Goal: Task Accomplishment & Management: Manage account settings

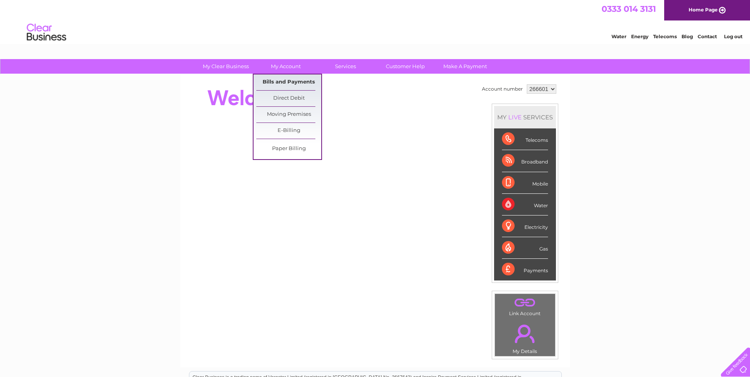
click at [278, 81] on link "Bills and Payments" at bounding box center [288, 82] width 65 height 16
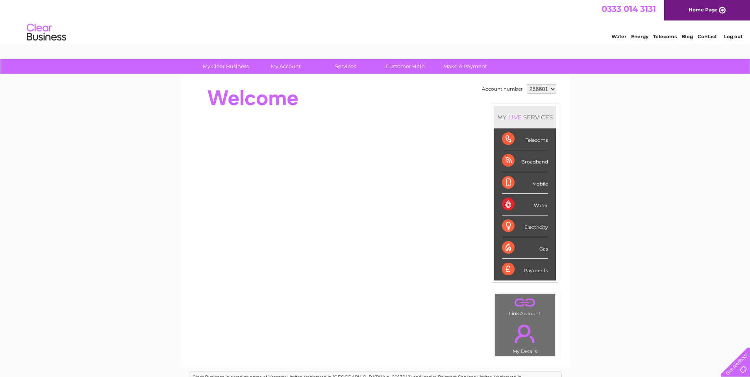
click at [530, 89] on select "266601 989793" at bounding box center [542, 88] width 30 height 9
select select "989793"
click at [527, 84] on select "266601 989793" at bounding box center [542, 88] width 30 height 9
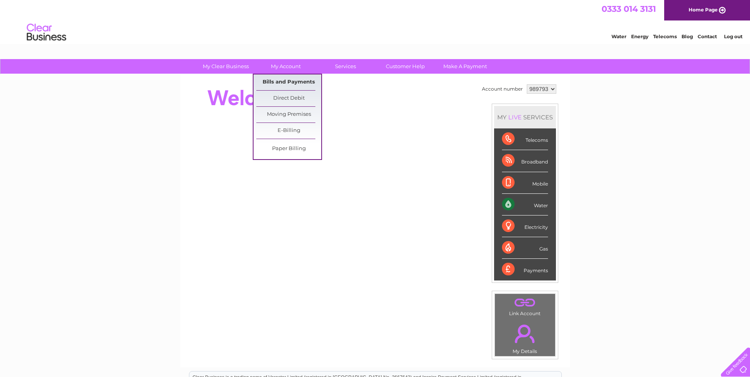
click at [282, 83] on link "Bills and Payments" at bounding box center [288, 82] width 65 height 16
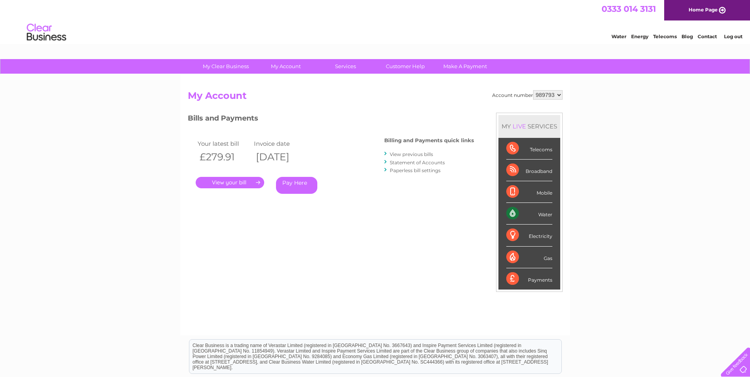
click at [226, 182] on link "." at bounding box center [230, 182] width 69 height 11
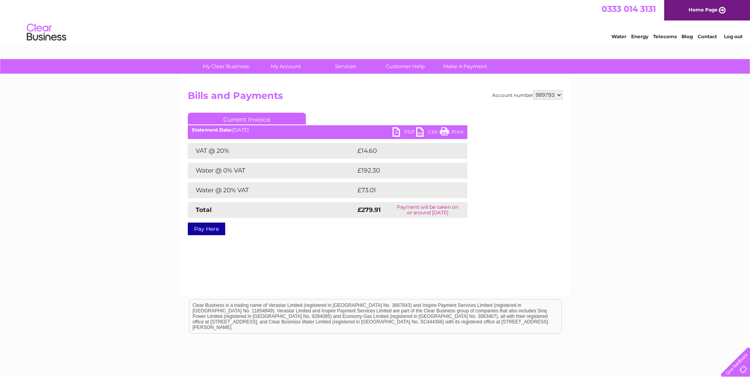
click at [406, 130] on link "PDF" at bounding box center [405, 132] width 24 height 11
